Goal: Entertainment & Leisure: Consume media (video, audio)

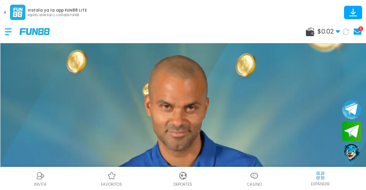
click at [357, 34] on use at bounding box center [358, 32] width 8 height 6
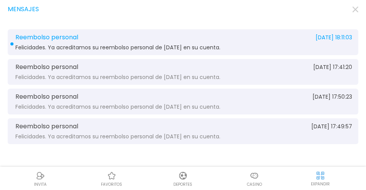
click at [66, 42] on div "Reembolso personal [DATE] 18:11:03 Felicidades. Ya acreditamos su reembolso per…" at bounding box center [183, 42] width 351 height 26
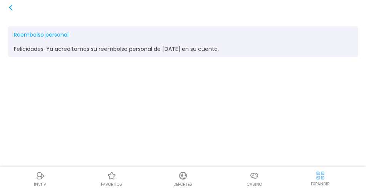
click at [9, 7] on use at bounding box center [10, 8] width 3 height 6
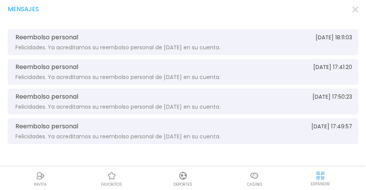
click at [357, 8] on use "button" at bounding box center [356, 10] width 6 height 6
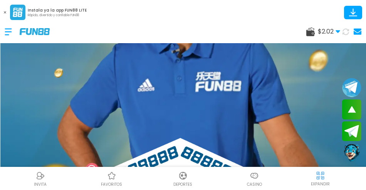
scroll to position [154, 0]
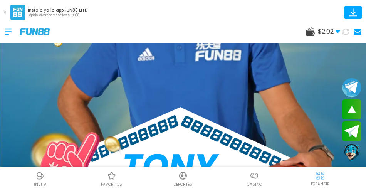
click at [345, 30] on icon at bounding box center [346, 32] width 7 height 7
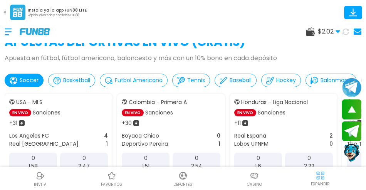
scroll to position [360, 0]
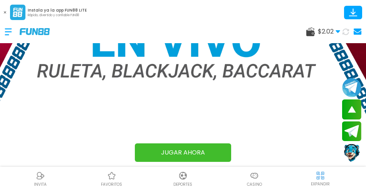
click at [5, 12] on use at bounding box center [5, 12] width 2 height 2
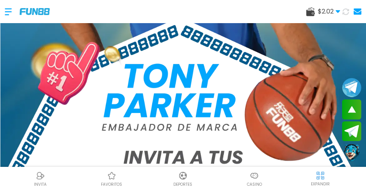
scroll to position [180, 0]
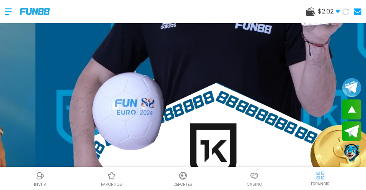
click at [257, 175] on img at bounding box center [254, 175] width 9 height 9
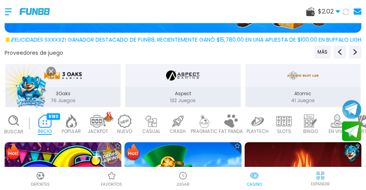
scroll to position [180, 0]
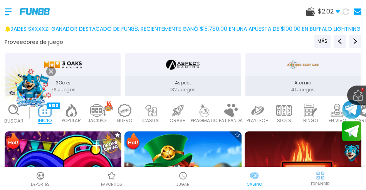
click at [52, 71] on icon at bounding box center [51, 71] width 4 height 4
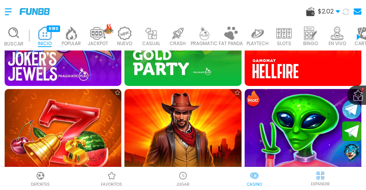
scroll to position [309, 0]
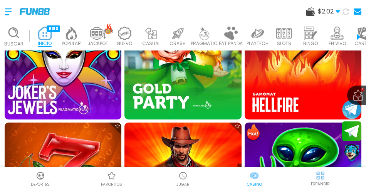
click at [73, 80] on img at bounding box center [63, 61] width 129 height 129
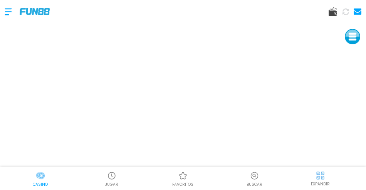
click at [346, 12] on icon at bounding box center [346, 11] width 7 height 7
